Goal: Task Accomplishment & Management: Use online tool/utility

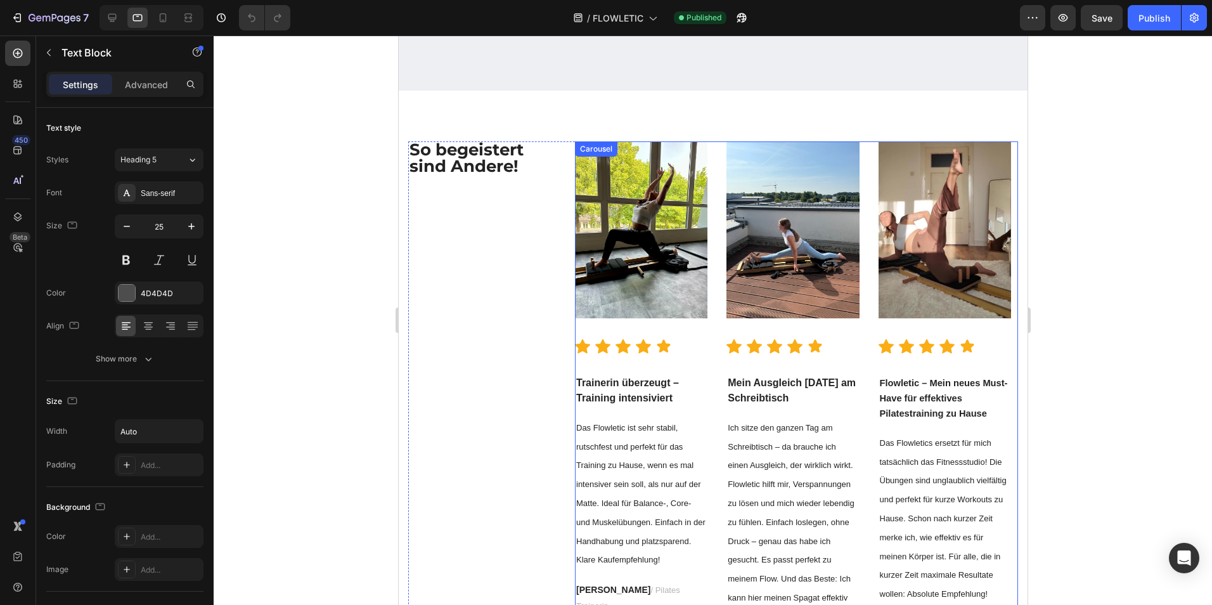
scroll to position [2975, 0]
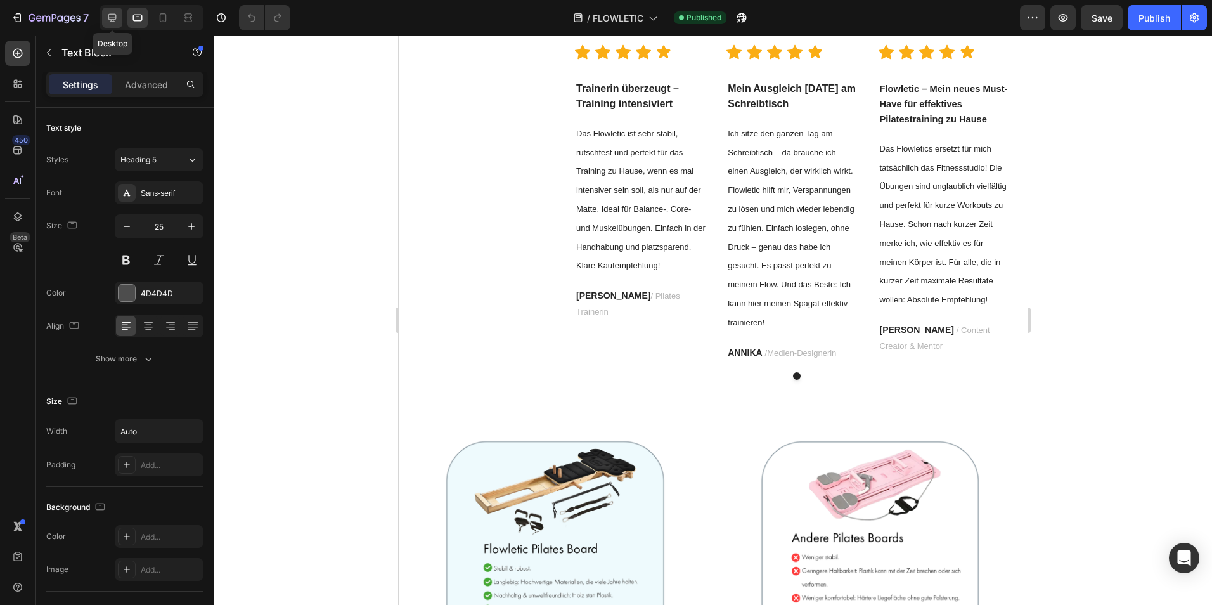
click at [118, 15] on icon at bounding box center [112, 17] width 13 height 13
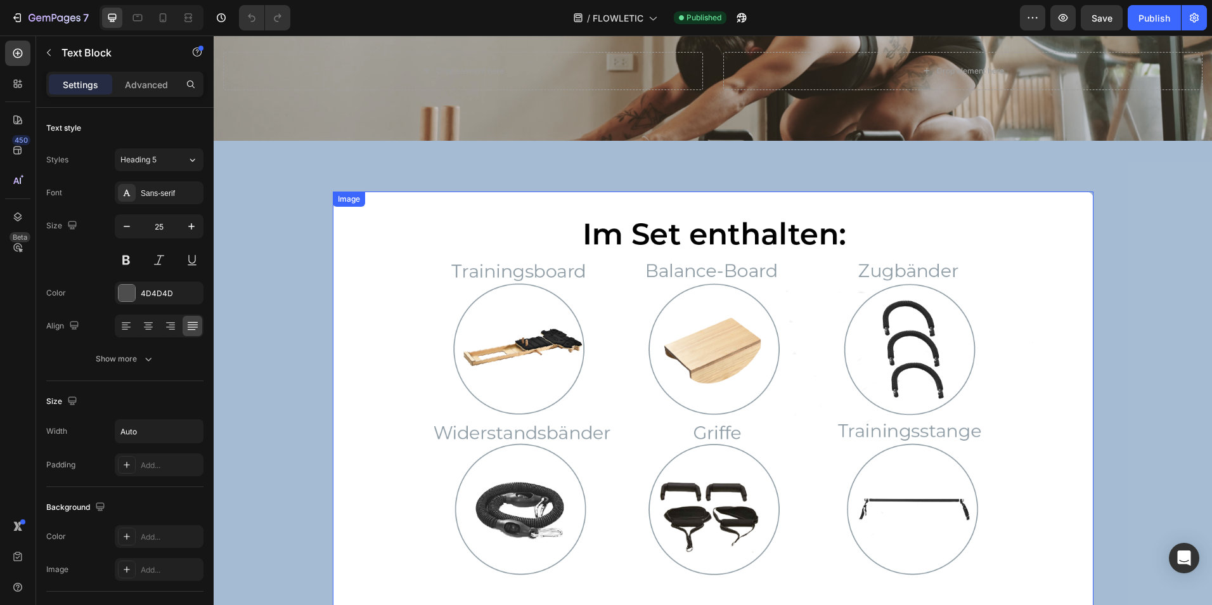
scroll to position [5874, 0]
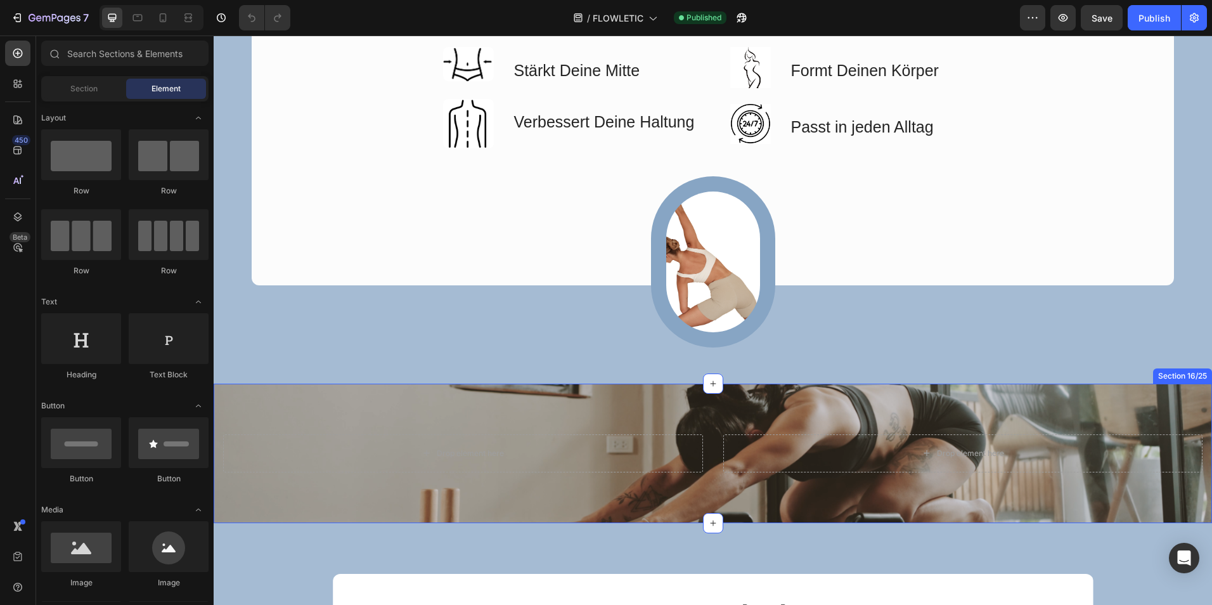
click at [355, 406] on div "Drop element here Drop element here Section 16/25" at bounding box center [713, 452] width 998 height 139
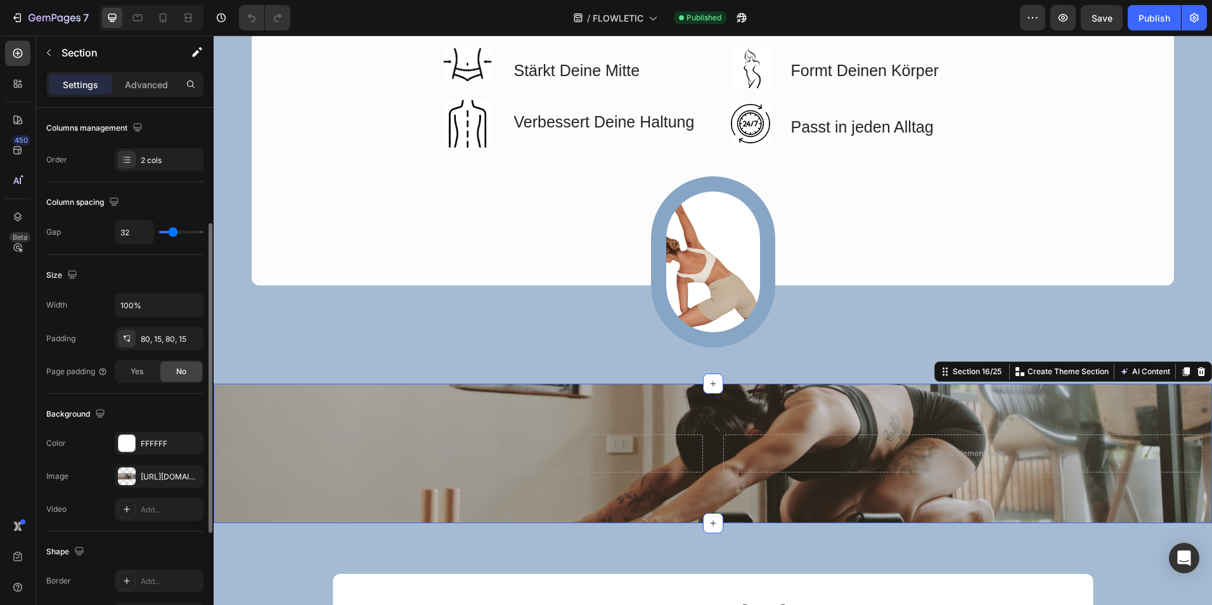
scroll to position [385, 0]
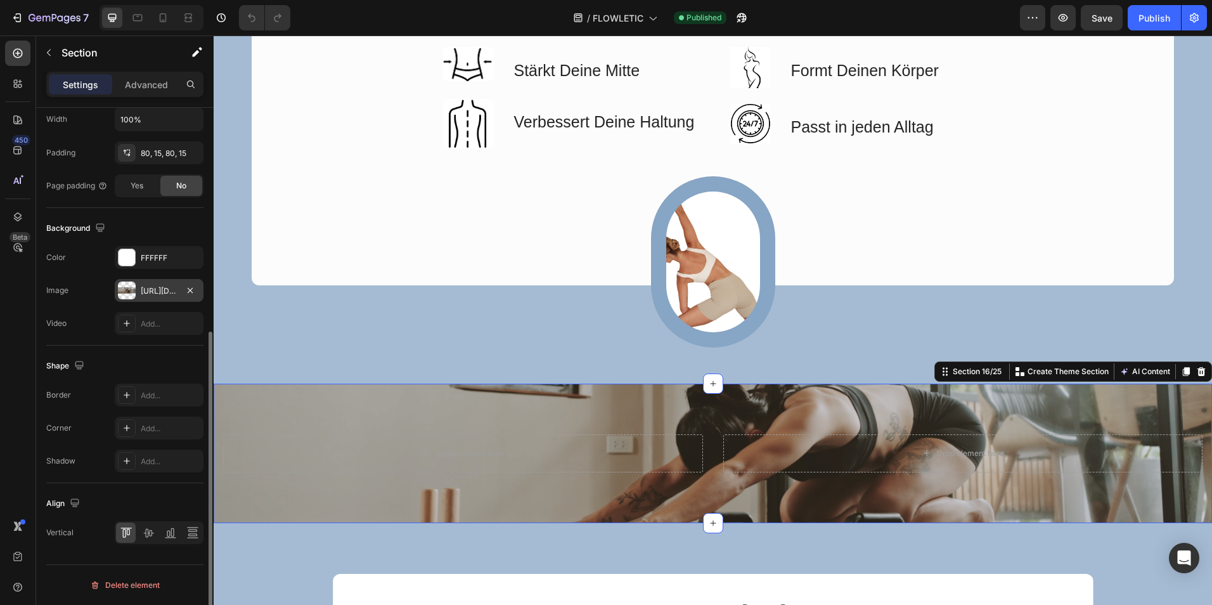
click at [169, 292] on div "[URL][DOMAIN_NAME]" at bounding box center [159, 290] width 37 height 11
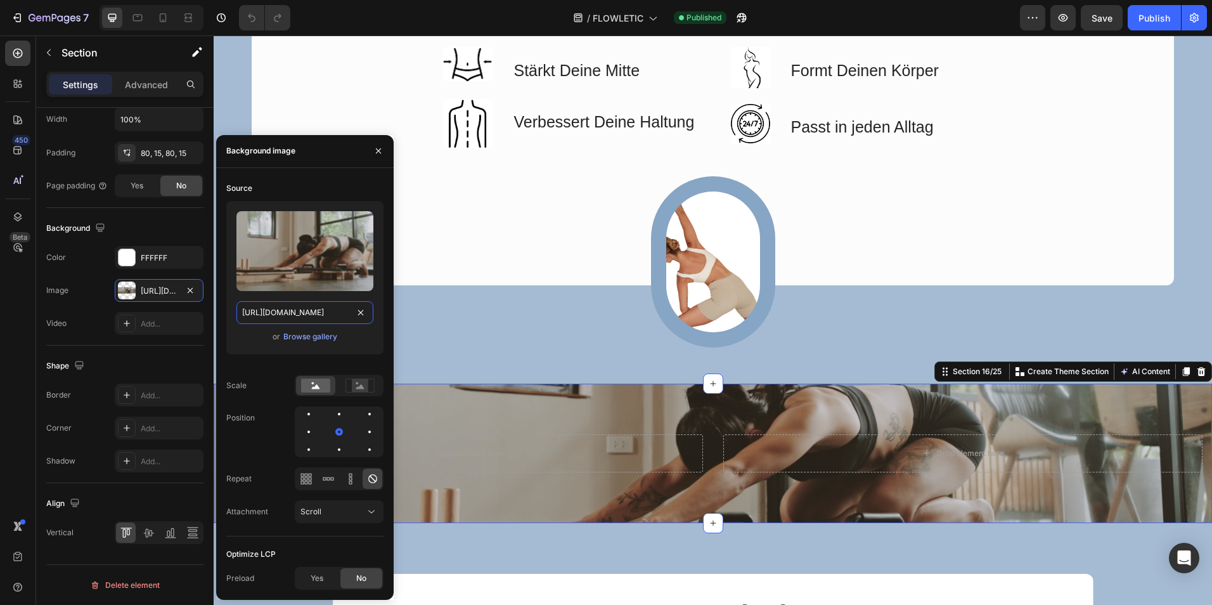
click at [319, 312] on input "[URL][DOMAIN_NAME]" at bounding box center [304, 312] width 137 height 23
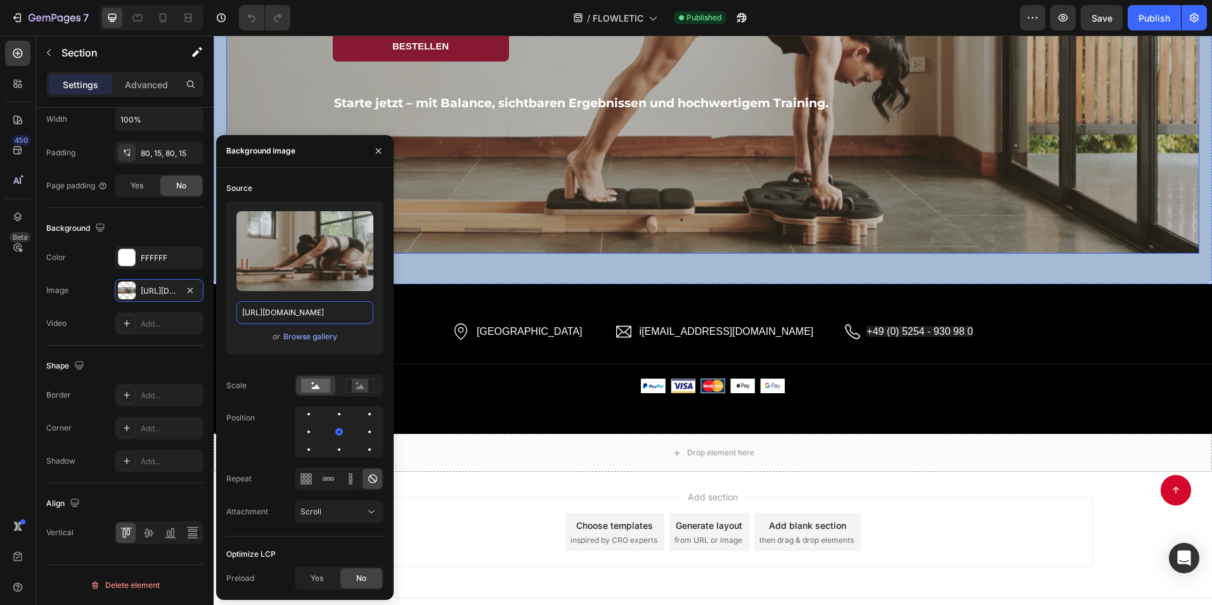
scroll to position [7422, 0]
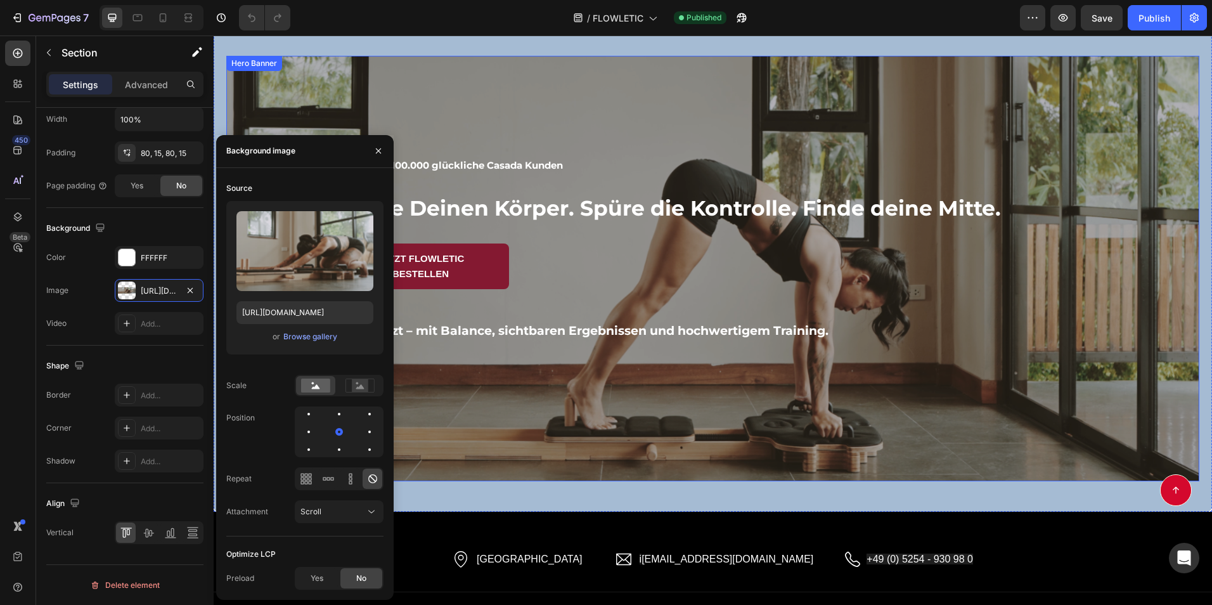
click at [1143, 145] on div "Overlay" at bounding box center [712, 268] width 973 height 425
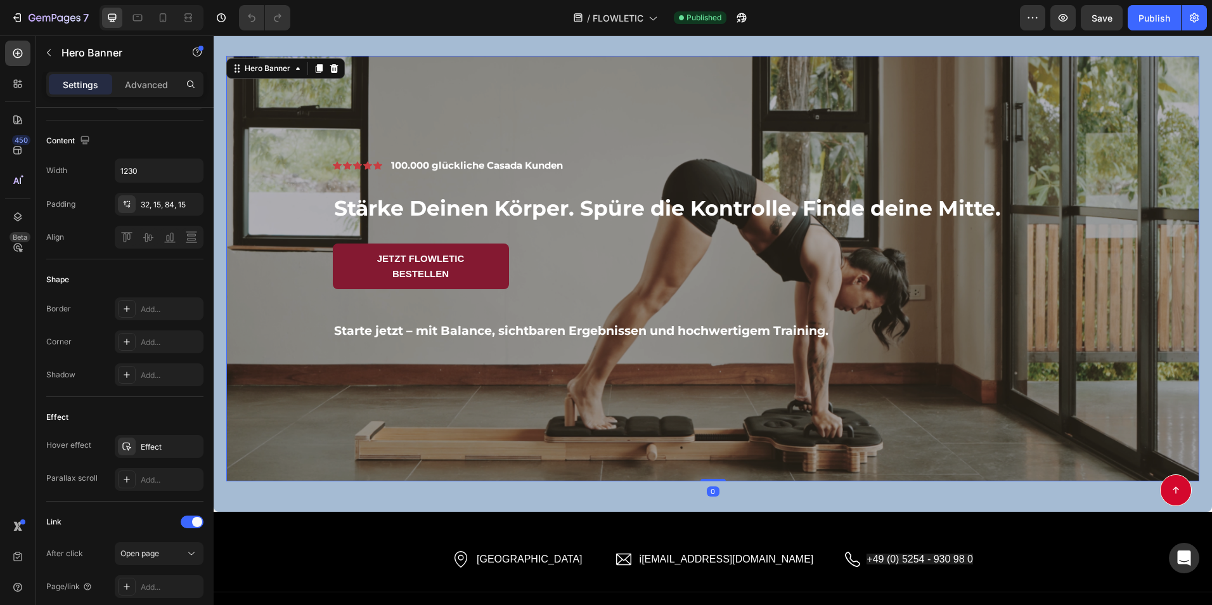
scroll to position [0, 0]
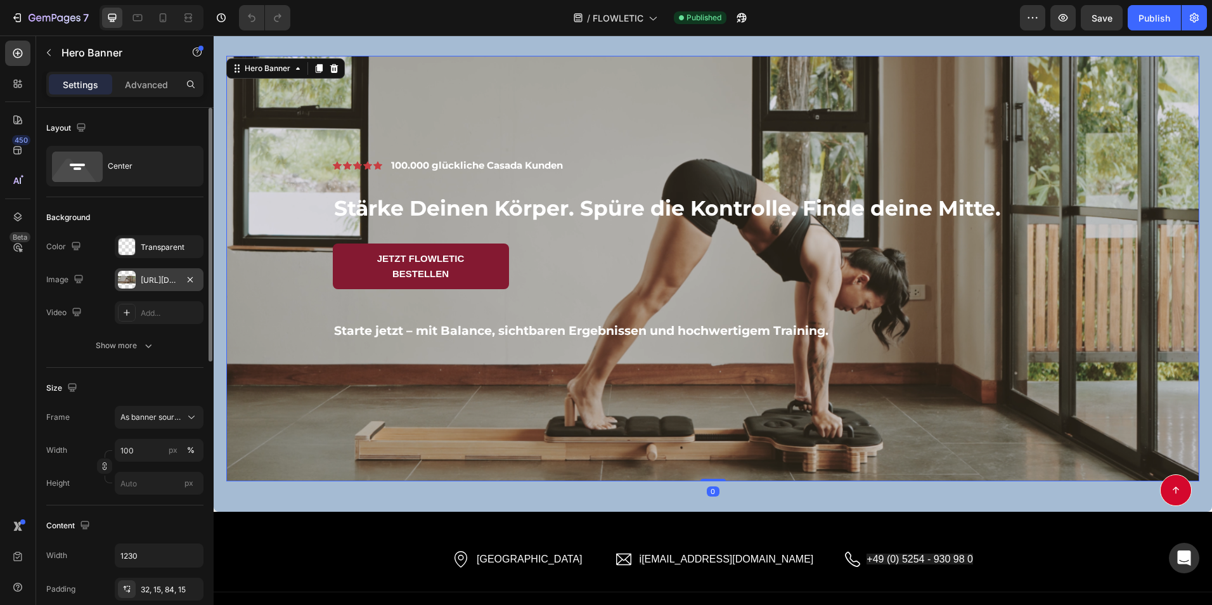
click at [169, 276] on div "[URL][DOMAIN_NAME]" at bounding box center [159, 279] width 37 height 11
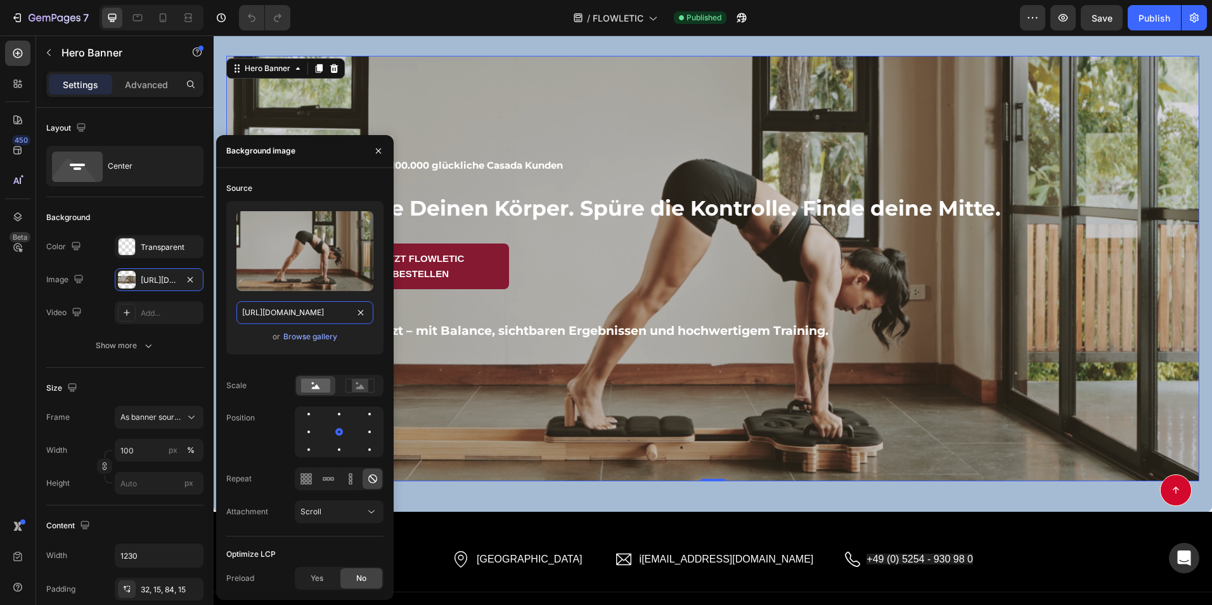
click at [307, 316] on input "[URL][DOMAIN_NAME]" at bounding box center [304, 312] width 137 height 23
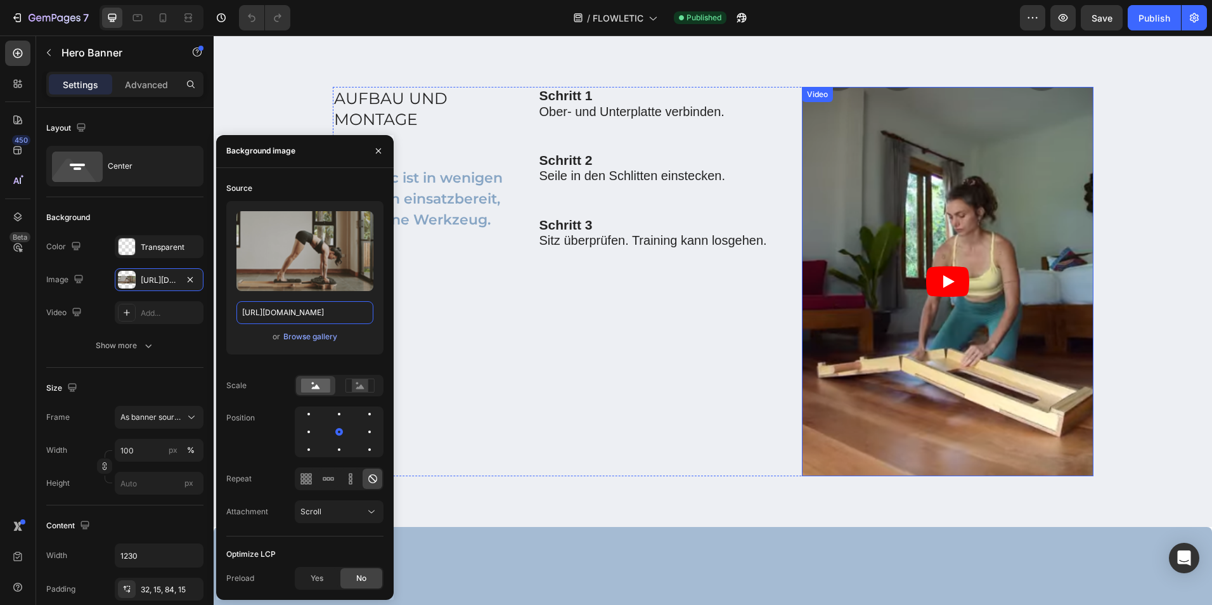
scroll to position [6205, 0]
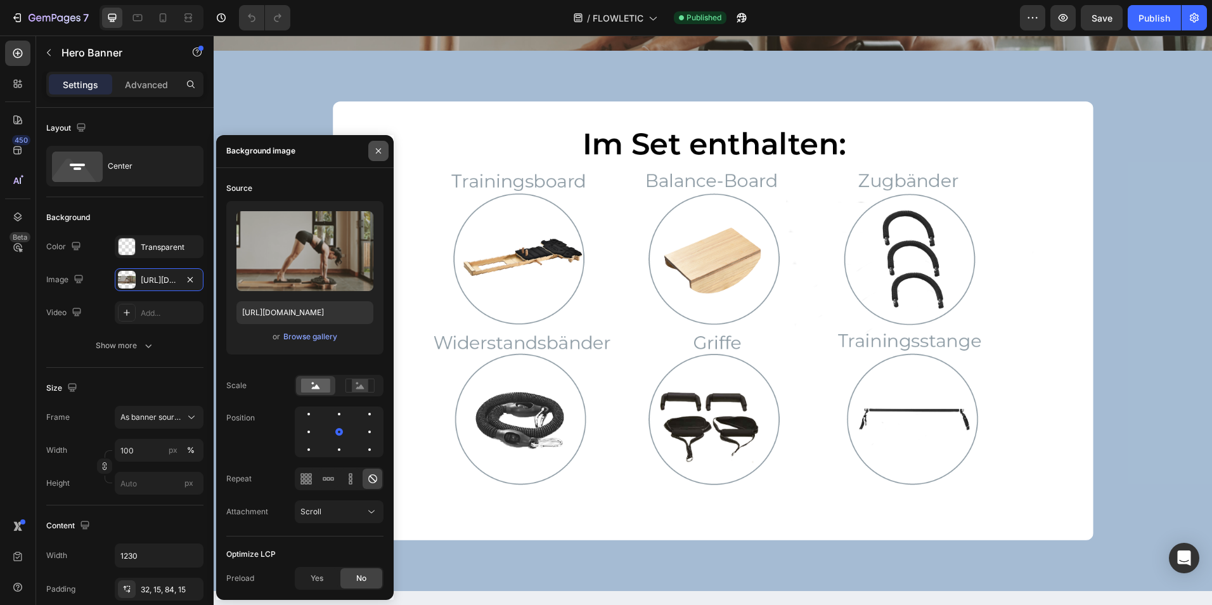
click at [376, 149] on icon "button" at bounding box center [378, 150] width 5 height 5
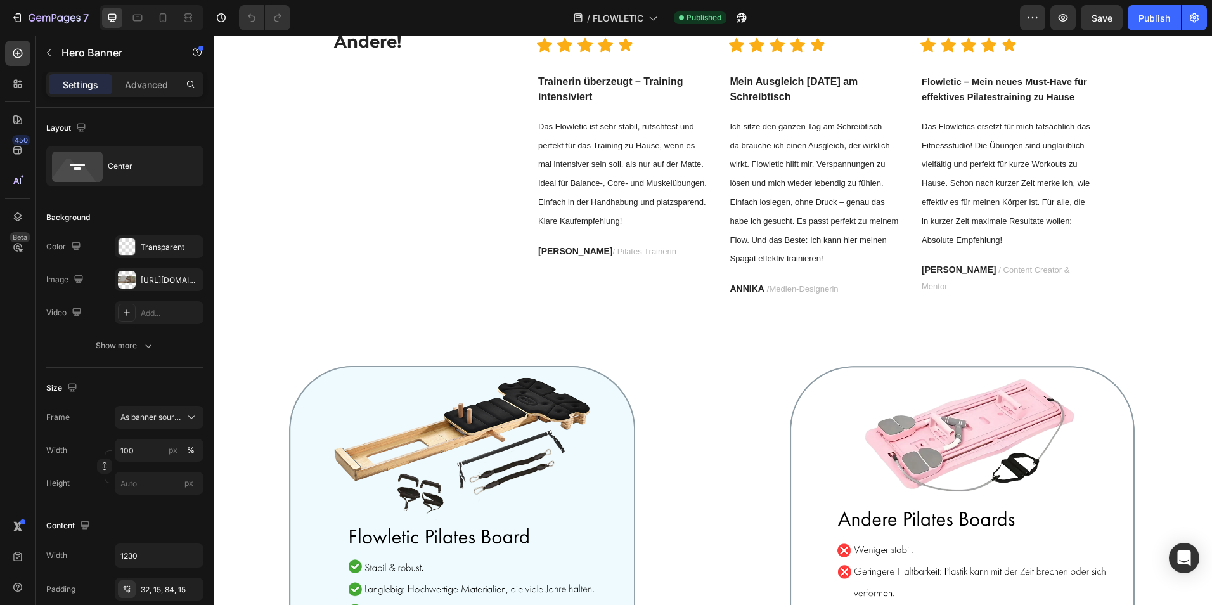
scroll to position [2764, 0]
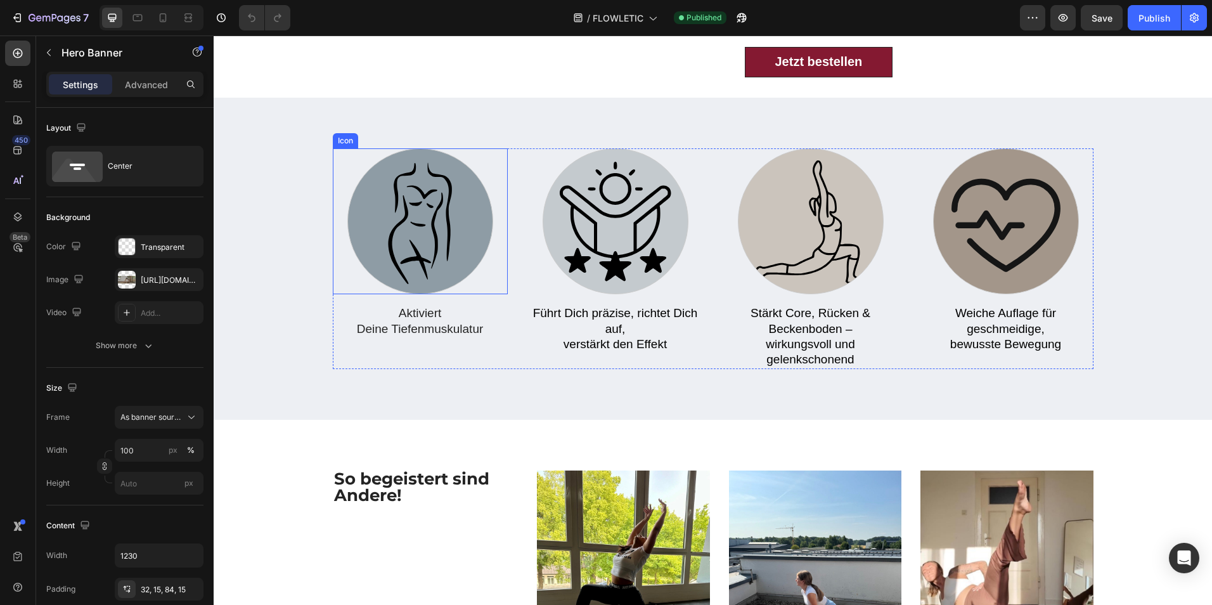
click at [423, 211] on icon at bounding box center [420, 221] width 127 height 127
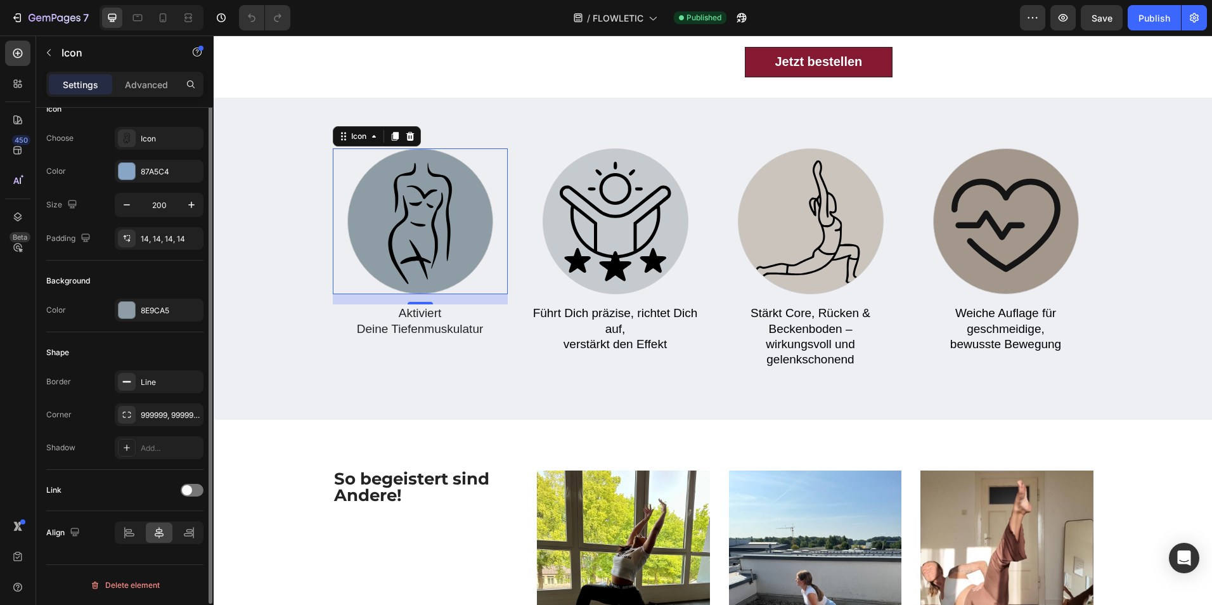
scroll to position [0, 0]
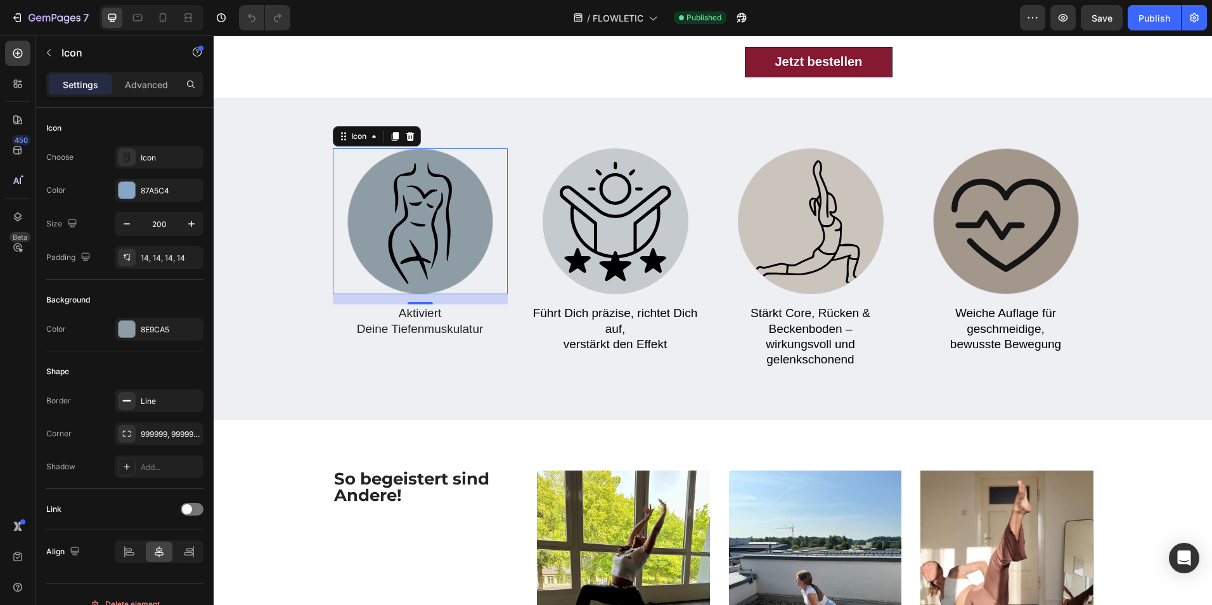
click at [427, 207] on icon at bounding box center [430, 205] width 7 height 4
click at [159, 157] on div "Icon" at bounding box center [171, 157] width 60 height 11
click at [172, 127] on div "Icon" at bounding box center [124, 128] width 157 height 20
click at [423, 195] on icon at bounding box center [420, 221] width 127 height 127
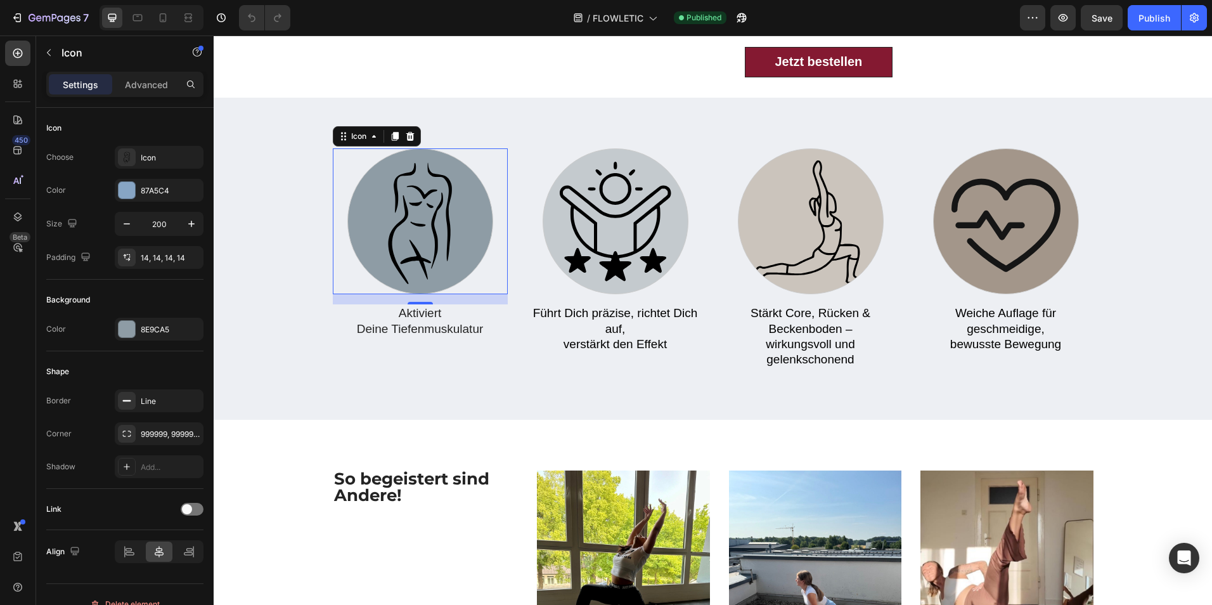
click at [497, 129] on div "Icon 16 Aktiviert Deine Tiefenmuskulatur Heading Icon Führt Dich präzise, richt…" at bounding box center [713, 259] width 998 height 322
